Goal: Task Accomplishment & Management: Manage account settings

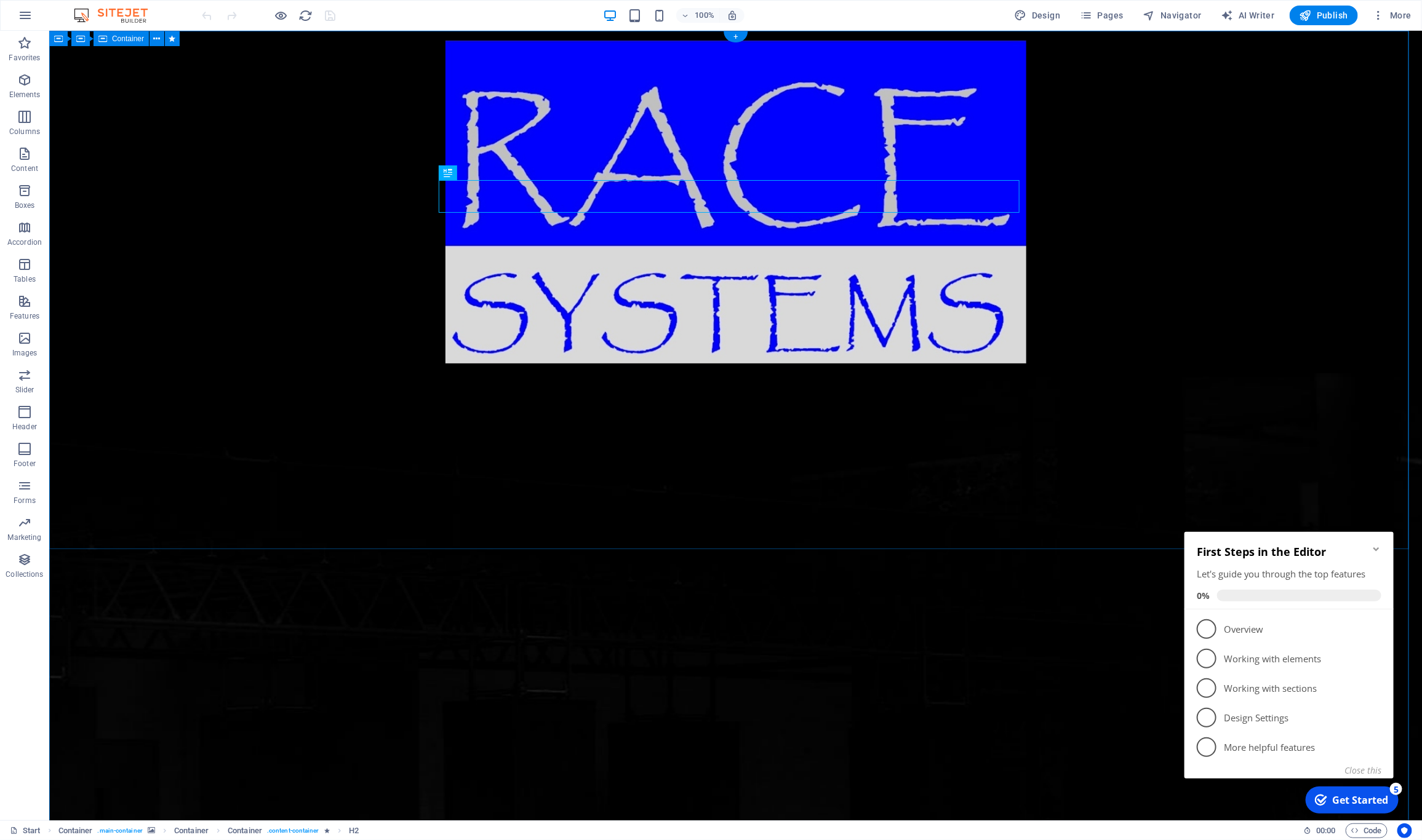
click at [1385, 15] on icon "button" at bounding box center [1379, 15] width 12 height 12
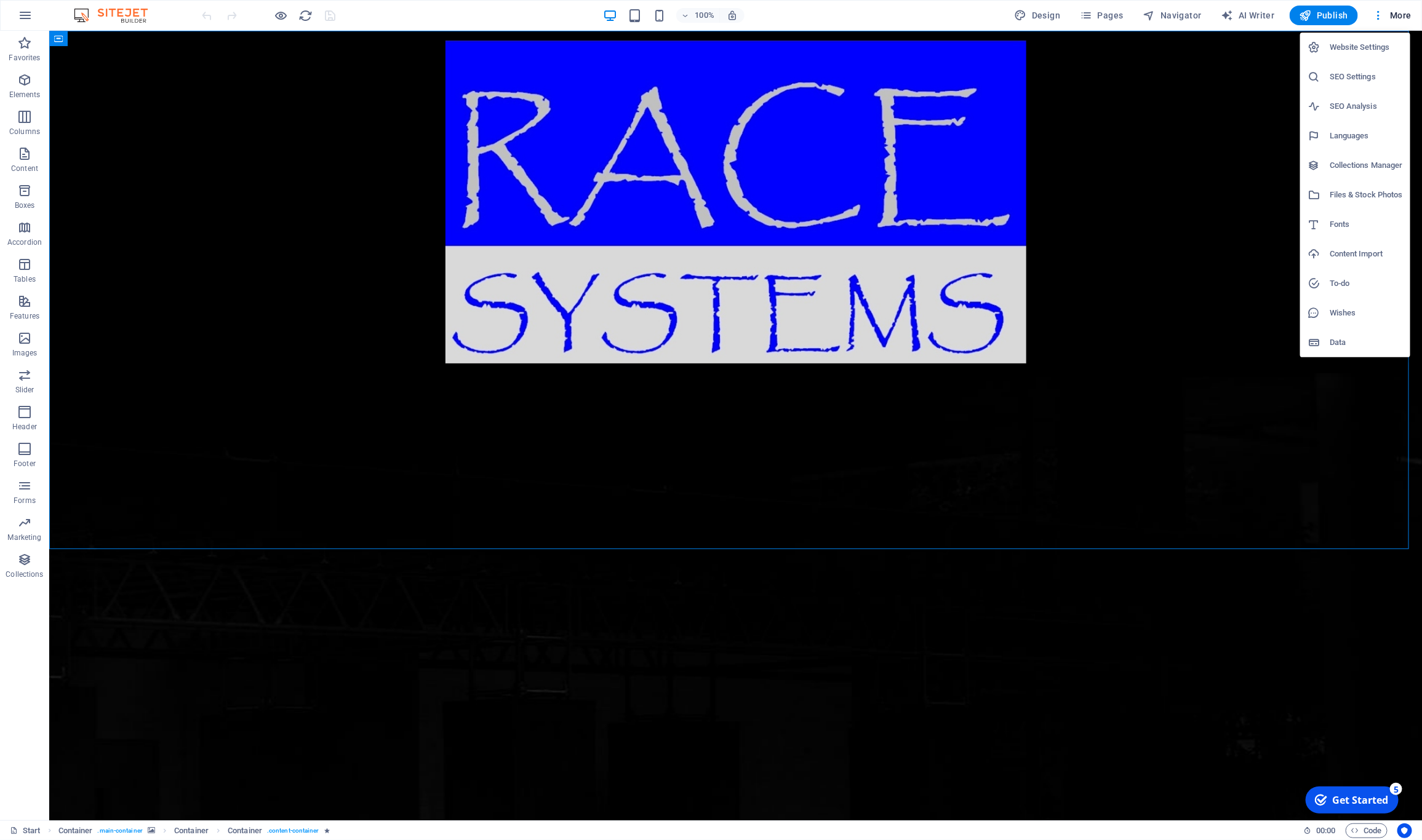
click at [1341, 47] on h6 "Website Settings" at bounding box center [1366, 47] width 73 height 15
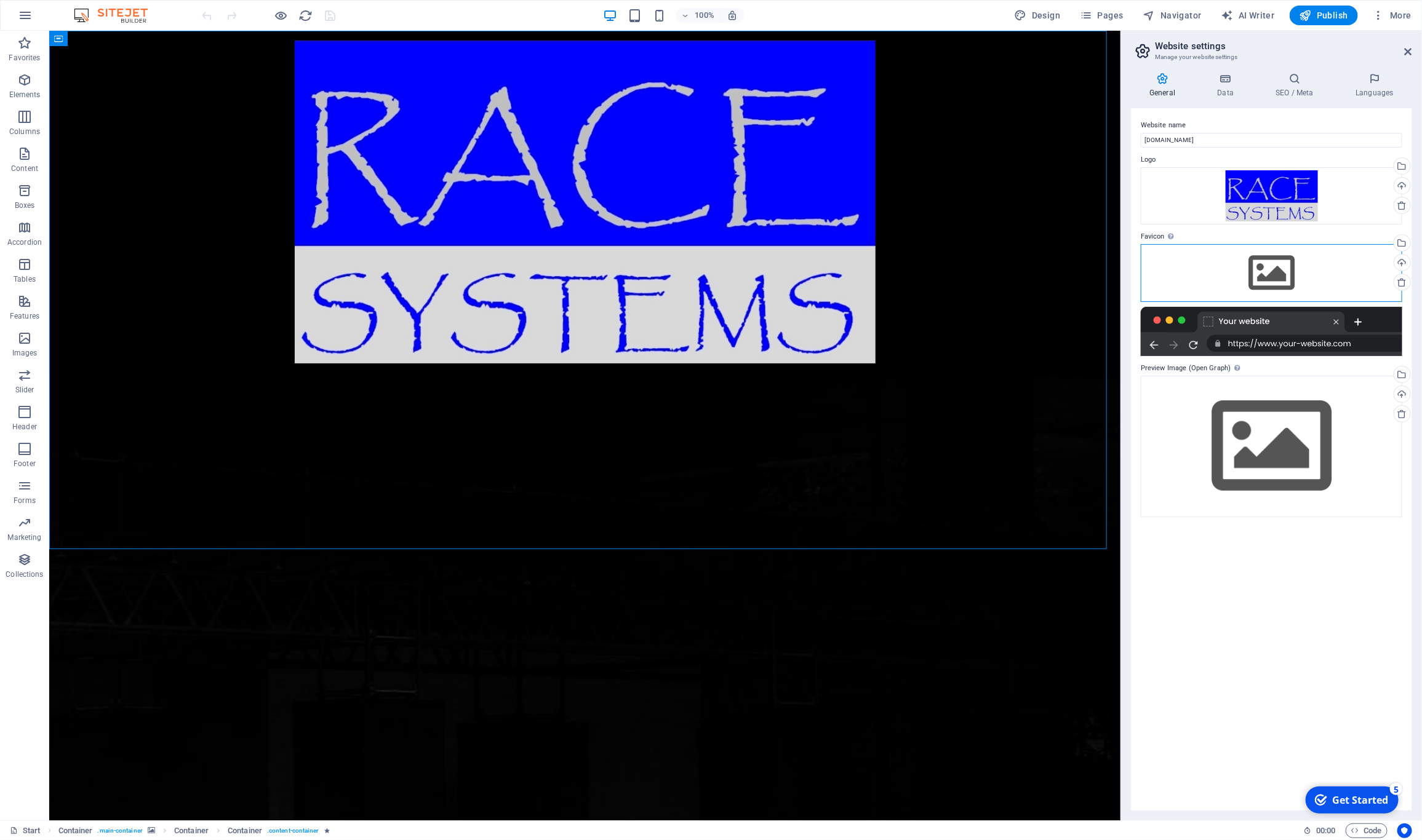
click at [1320, 272] on div "Drag files here, click to choose files or select files from Files or our free s…" at bounding box center [1272, 273] width 261 height 58
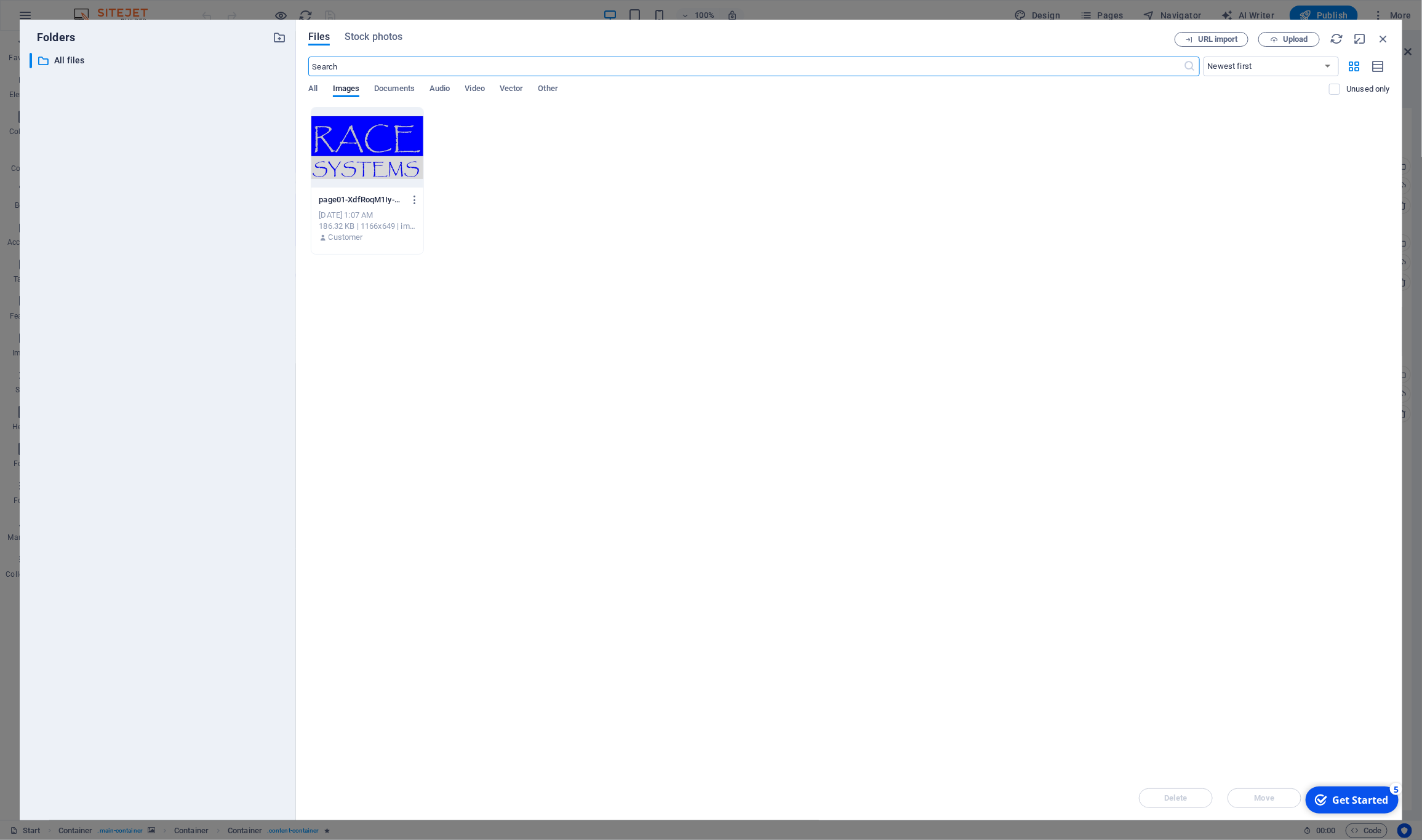
click at [381, 144] on div at bounding box center [367, 148] width 112 height 80
click at [353, 140] on div "1" at bounding box center [367, 148] width 112 height 80
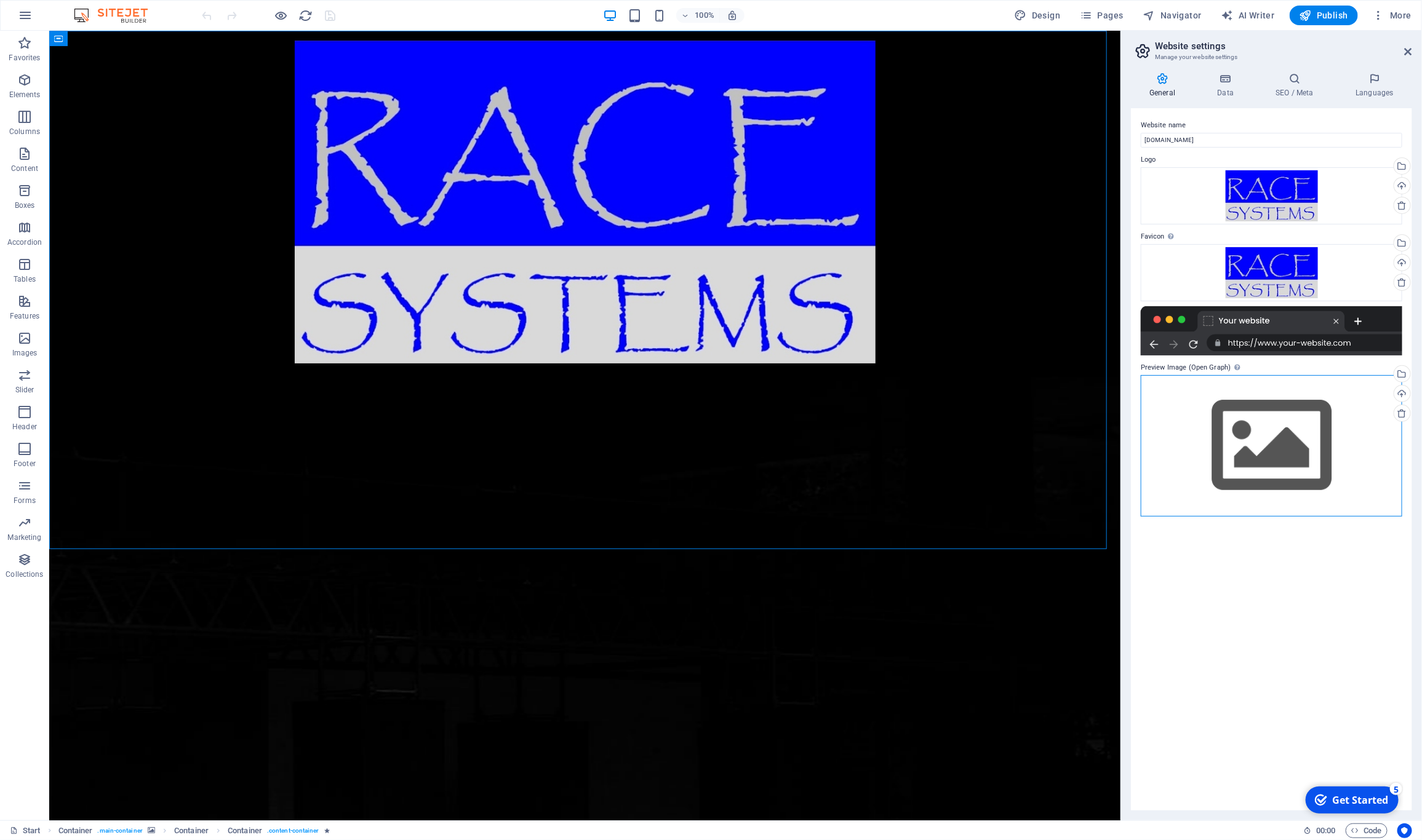
click at [1276, 444] on div "Drag files here, click to choose files or select files from Files or our free s…" at bounding box center [1272, 445] width 261 height 140
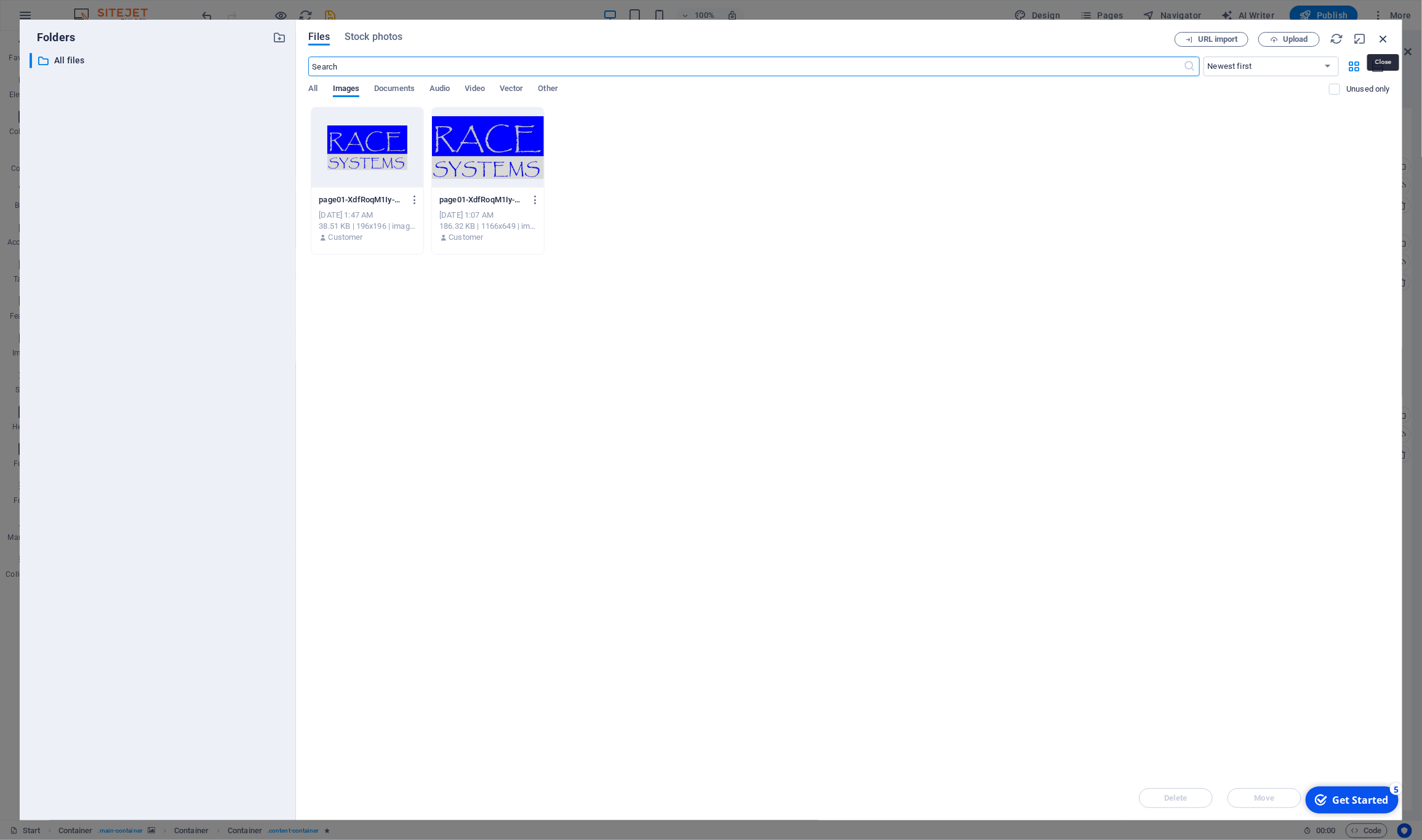
click at [1378, 34] on icon "button" at bounding box center [1383, 38] width 13 height 13
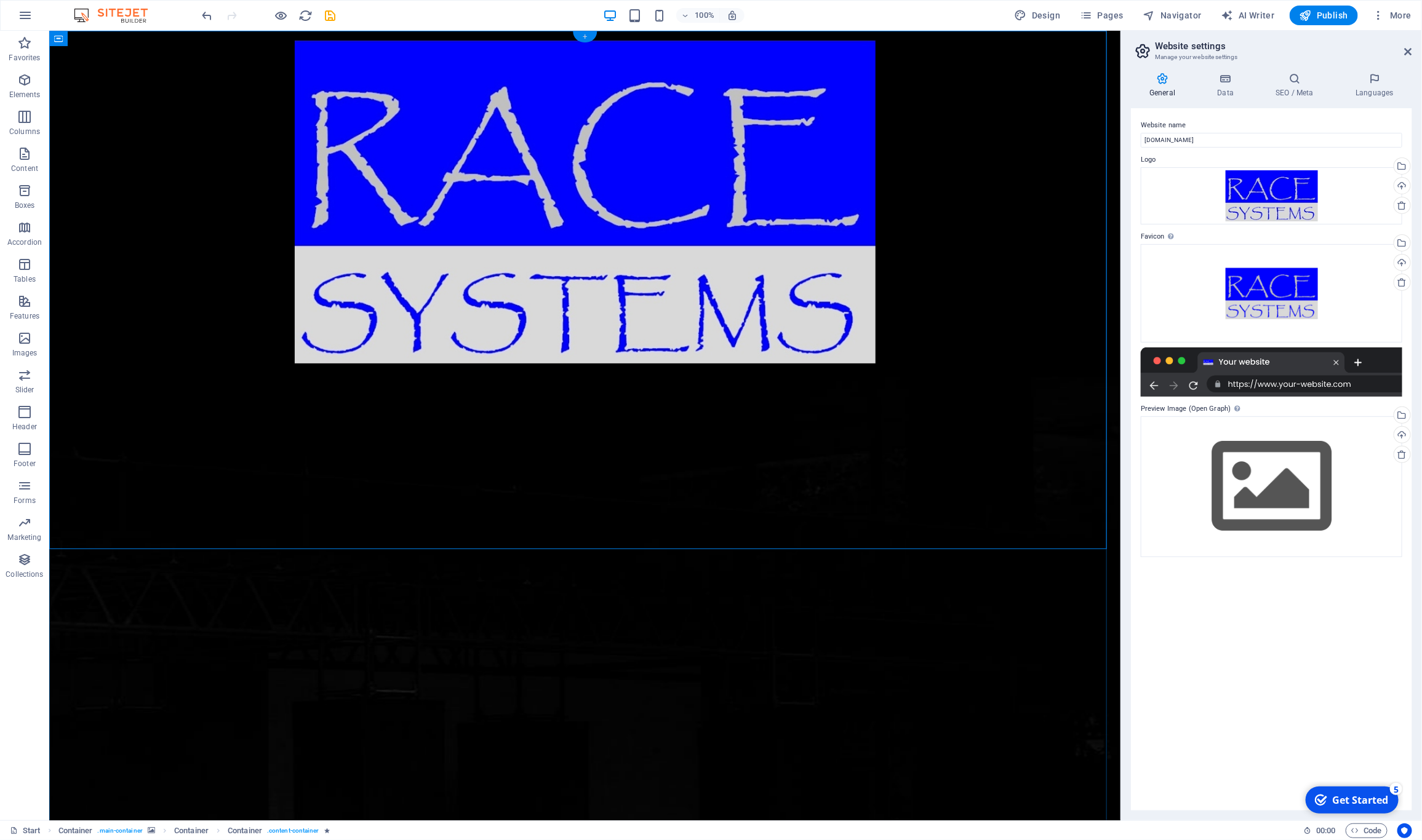
click at [583, 37] on div "+" at bounding box center [584, 36] width 24 height 11
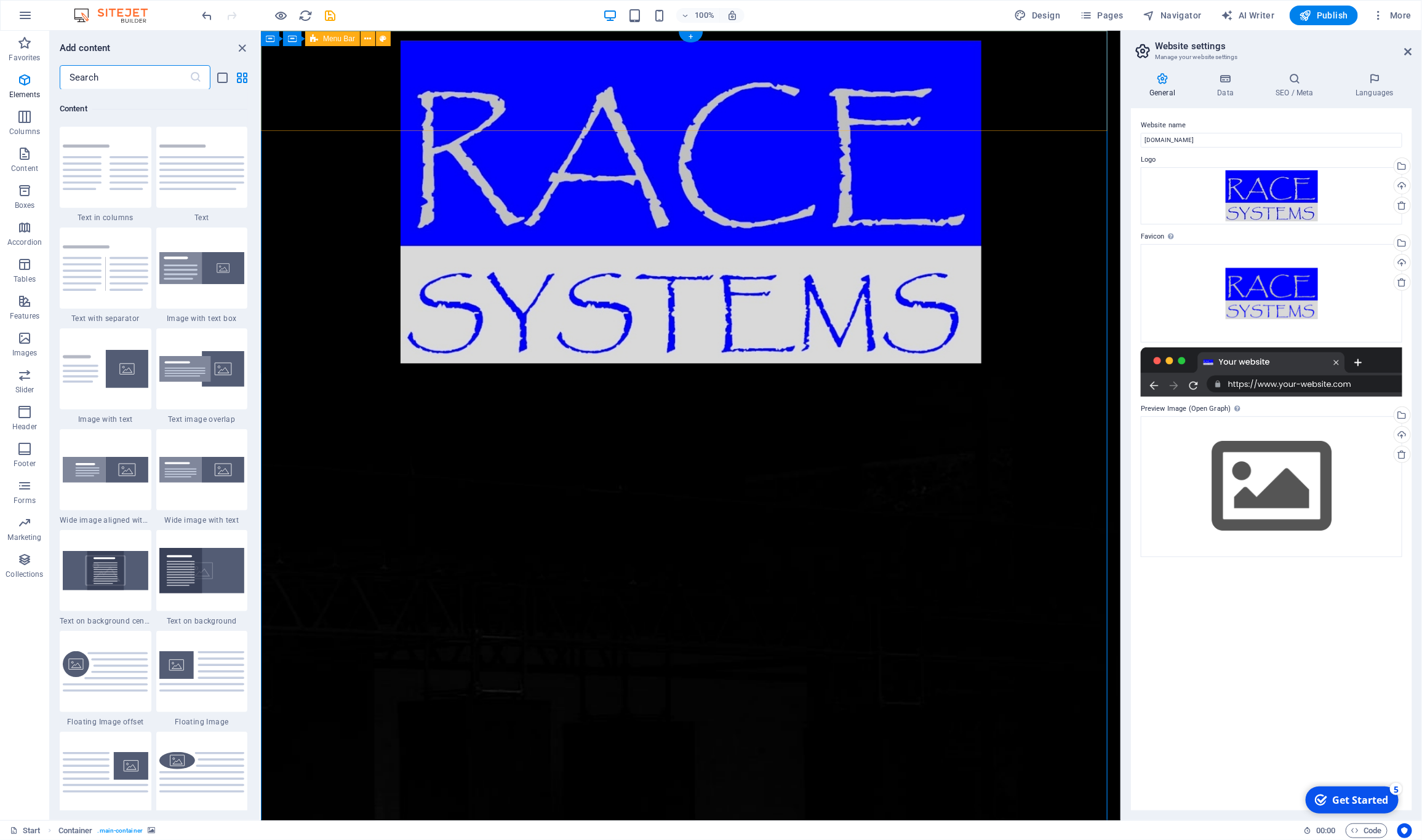
scroll to position [2152, 0]
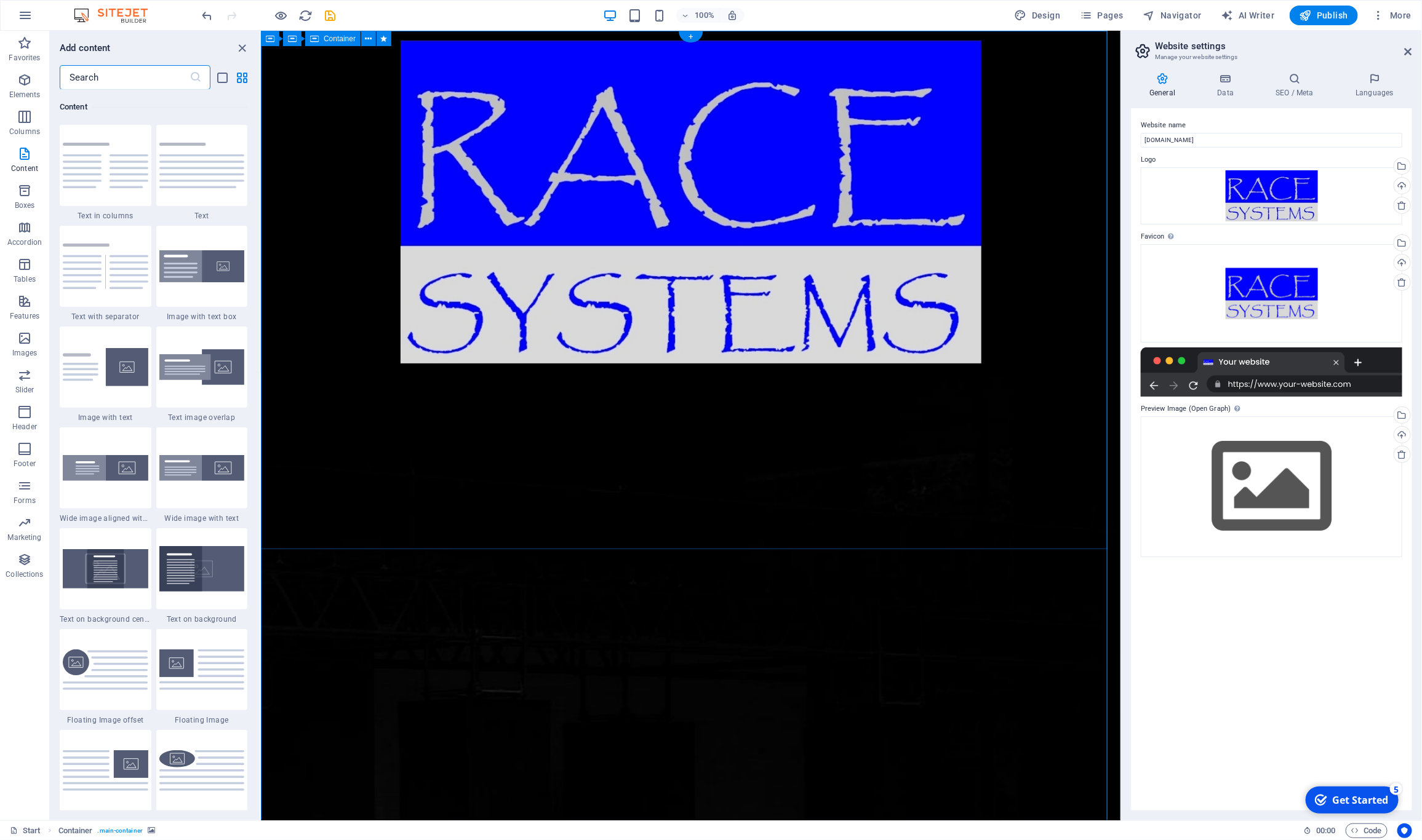
click at [1409, 50] on icon at bounding box center [1408, 52] width 7 height 10
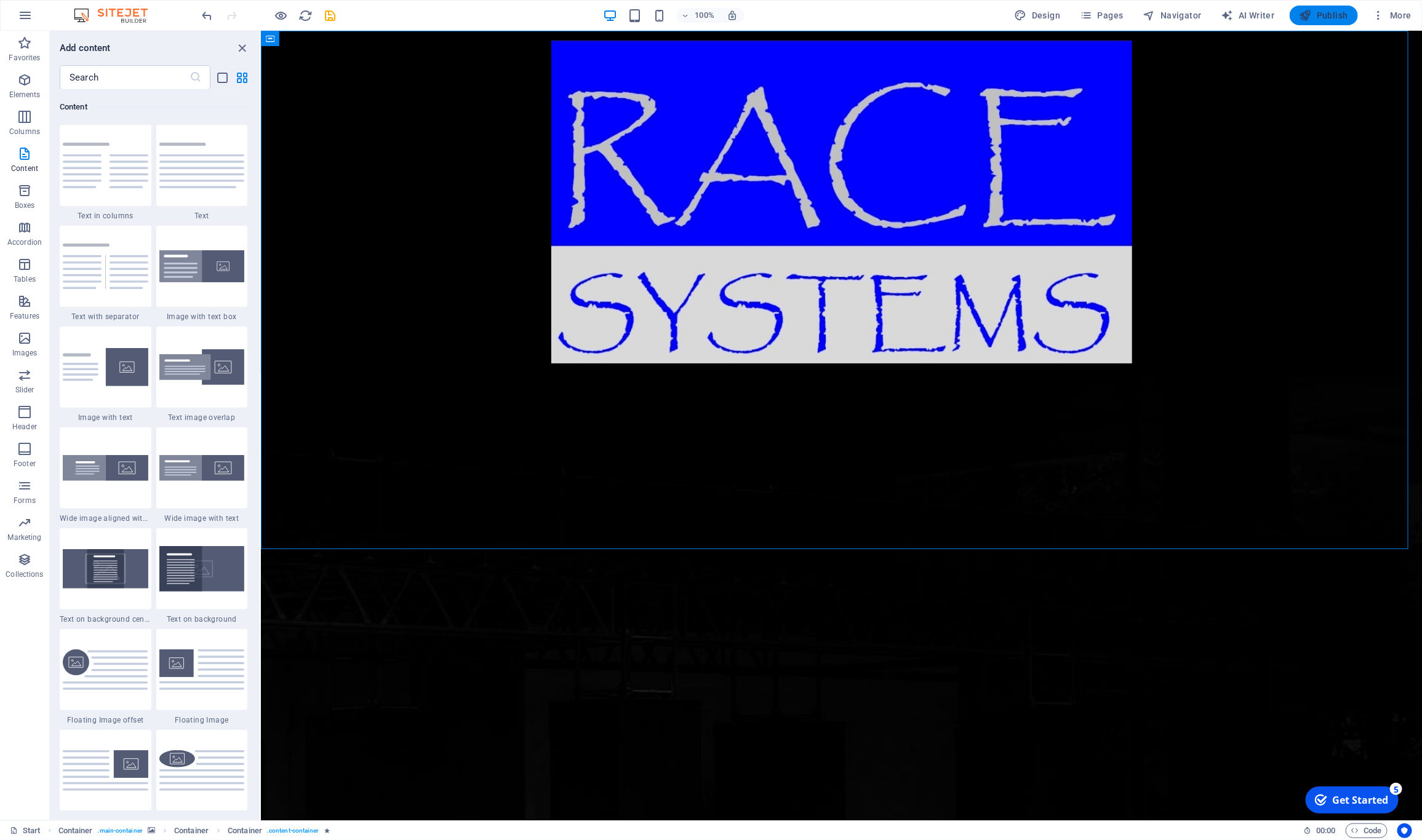
click at [1327, 19] on span "Publish" at bounding box center [1323, 15] width 49 height 12
